Goal: Navigation & Orientation: Go to known website

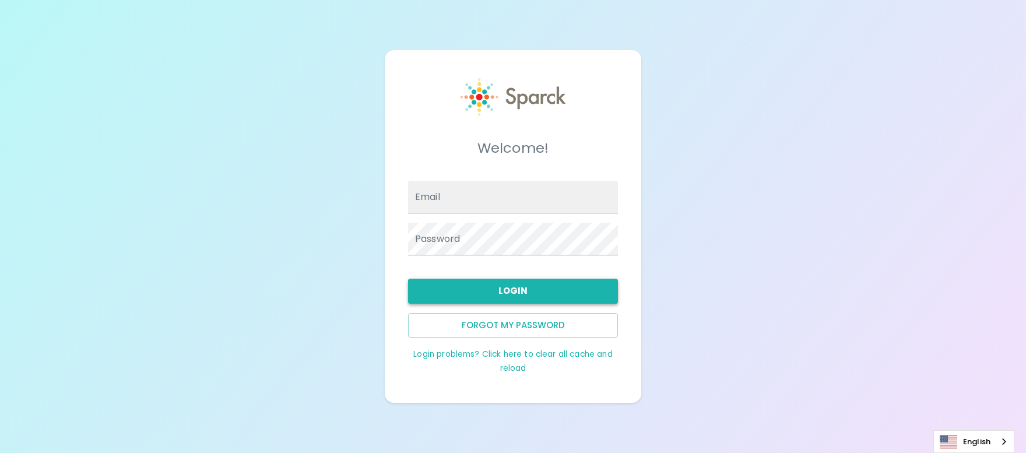
type input "[EMAIL_ADDRESS][DOMAIN_NAME]"
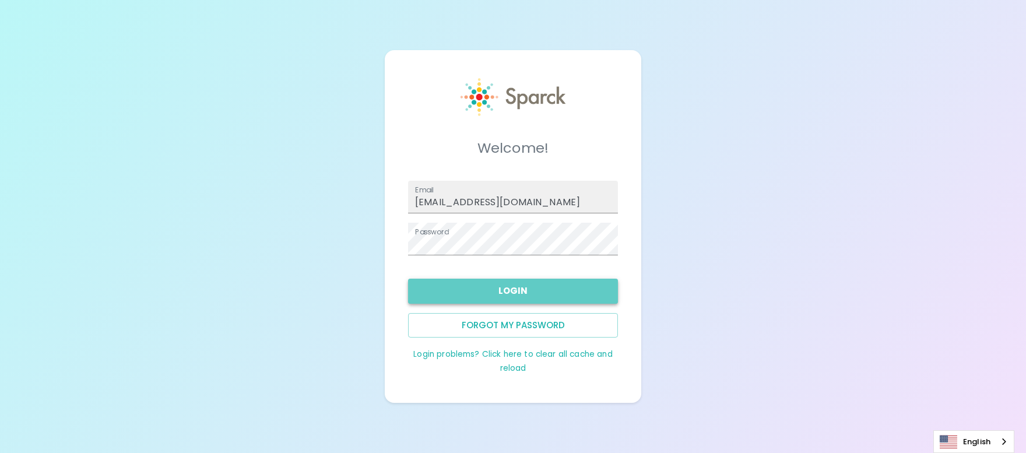
click at [492, 290] on button "Login" at bounding box center [513, 291] width 210 height 24
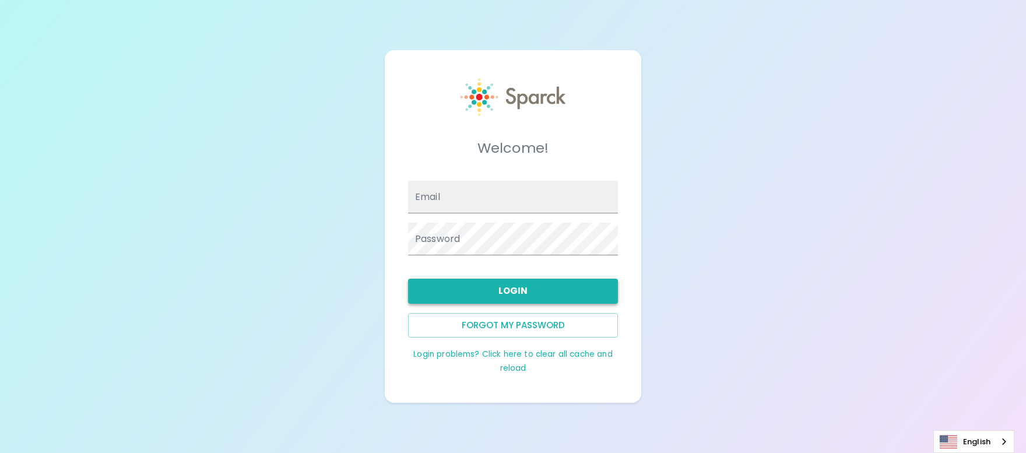
type input "[EMAIL_ADDRESS][DOMAIN_NAME]"
click at [513, 302] on button "Login" at bounding box center [513, 291] width 210 height 24
